Goal: Find specific page/section: Find specific page/section

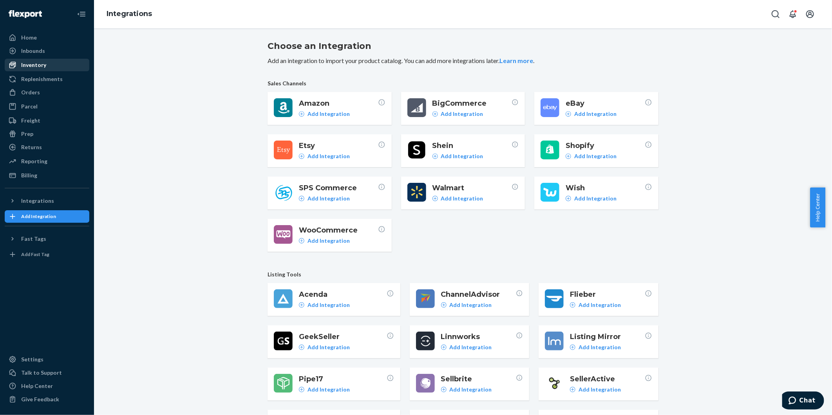
click at [40, 67] on div "Inventory" at bounding box center [33, 65] width 25 height 8
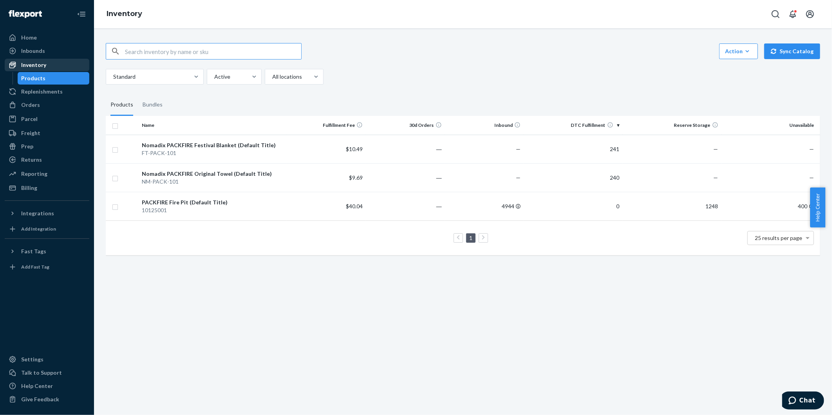
click at [32, 60] on div "Inventory" at bounding box center [46, 65] width 83 height 11
click at [45, 90] on div "Replenishments" at bounding box center [42, 92] width 42 height 8
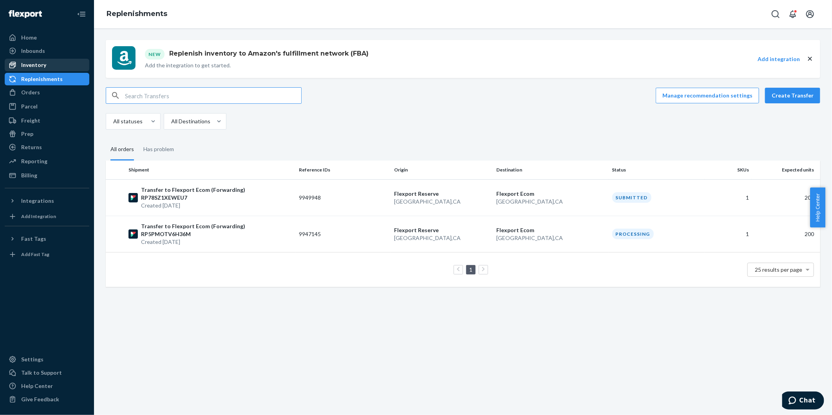
click at [33, 60] on div "Inventory" at bounding box center [46, 65] width 83 height 11
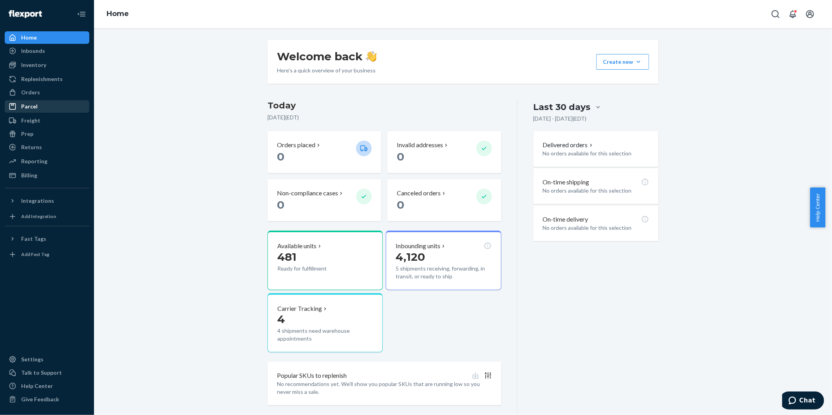
click at [36, 107] on div "Parcel" at bounding box center [29, 107] width 16 height 8
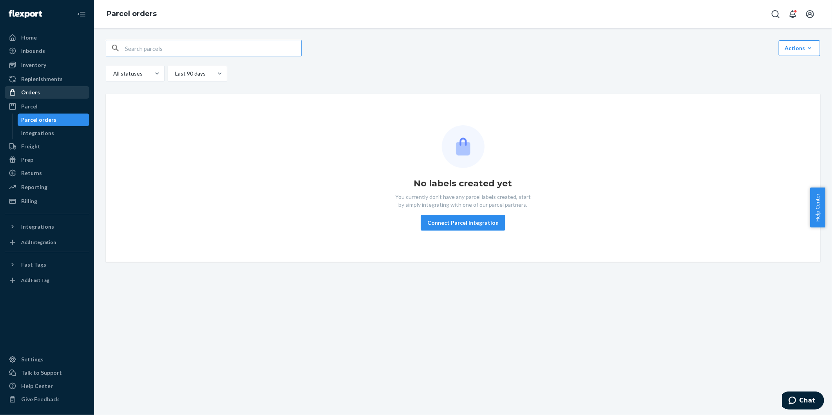
click at [33, 92] on div "Orders" at bounding box center [30, 93] width 19 height 8
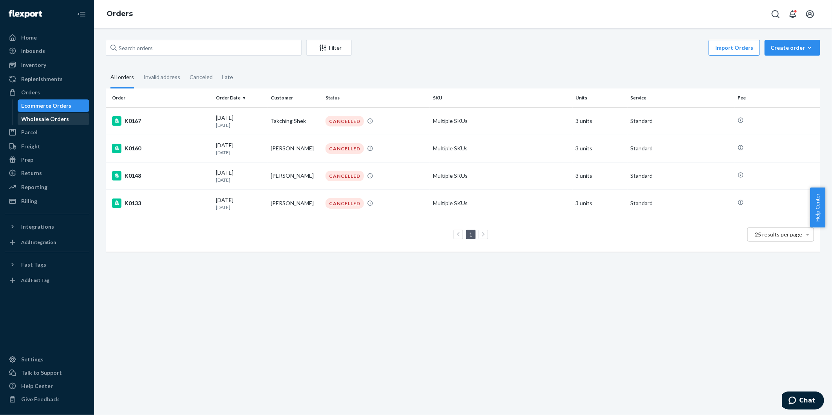
click at [45, 118] on div "Wholesale Orders" at bounding box center [46, 119] width 48 height 8
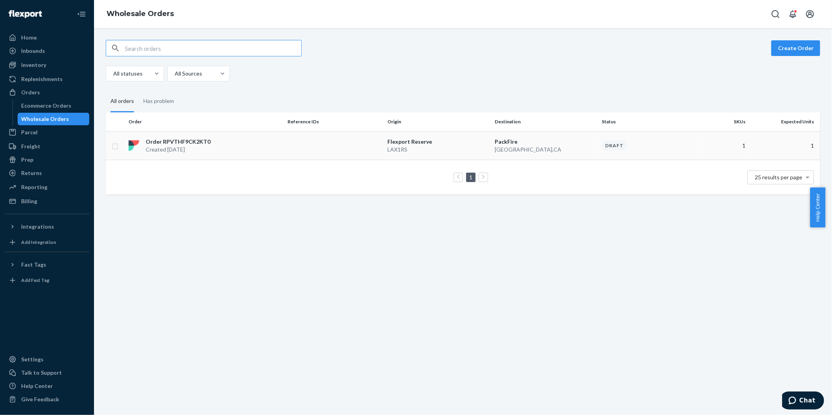
click at [285, 147] on td at bounding box center [334, 145] width 100 height 29
